Goal: Navigation & Orientation: Find specific page/section

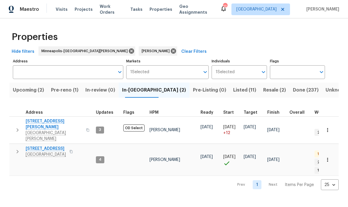
click at [259, 86] on button "Resale (2)" at bounding box center [274, 89] width 30 height 15
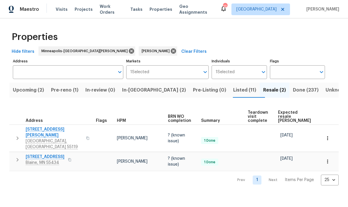
click at [233, 88] on span "Listed (11)" at bounding box center [244, 90] width 23 height 8
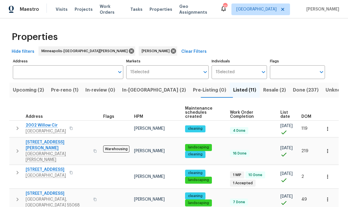
click at [148, 88] on span "In-[GEOGRAPHIC_DATA] (2)" at bounding box center [154, 90] width 64 height 8
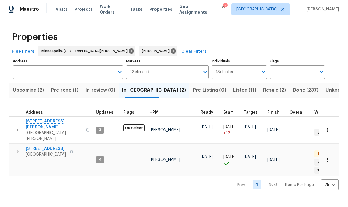
click at [41, 86] on span "Upcoming (2)" at bounding box center [28, 90] width 31 height 8
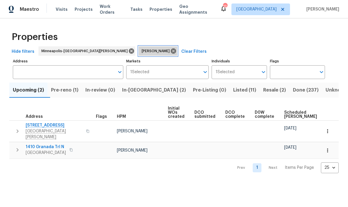
click at [142, 50] on span "[PERSON_NAME]" at bounding box center [157, 51] width 30 height 6
click at [170, 48] on icon at bounding box center [173, 51] width 6 height 6
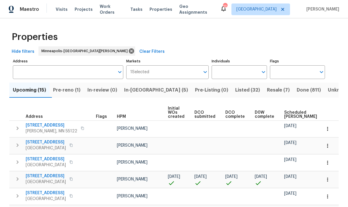
click at [149, 89] on span "In-[GEOGRAPHIC_DATA] (5)" at bounding box center [156, 90] width 64 height 8
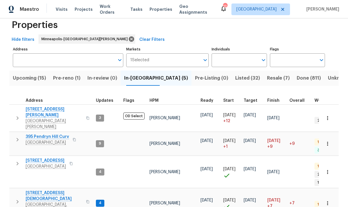
scroll to position [5, 0]
click at [61, 134] on span "395 Pendryn Hill Curv" at bounding box center [47, 137] width 43 height 6
